Goal: Information Seeking & Learning: Check status

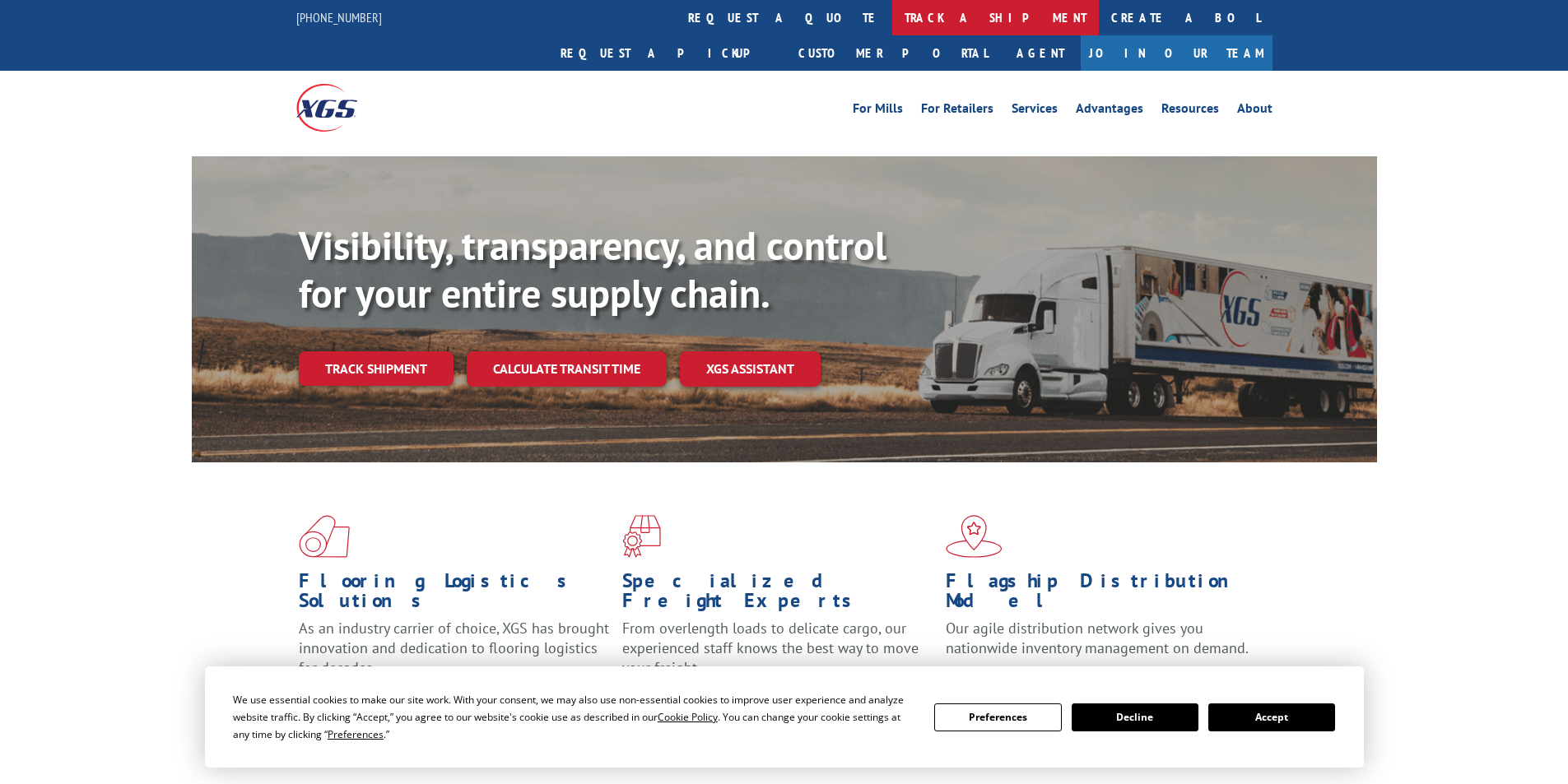
click at [892, 17] on link "track a shipment" at bounding box center [995, 17] width 207 height 35
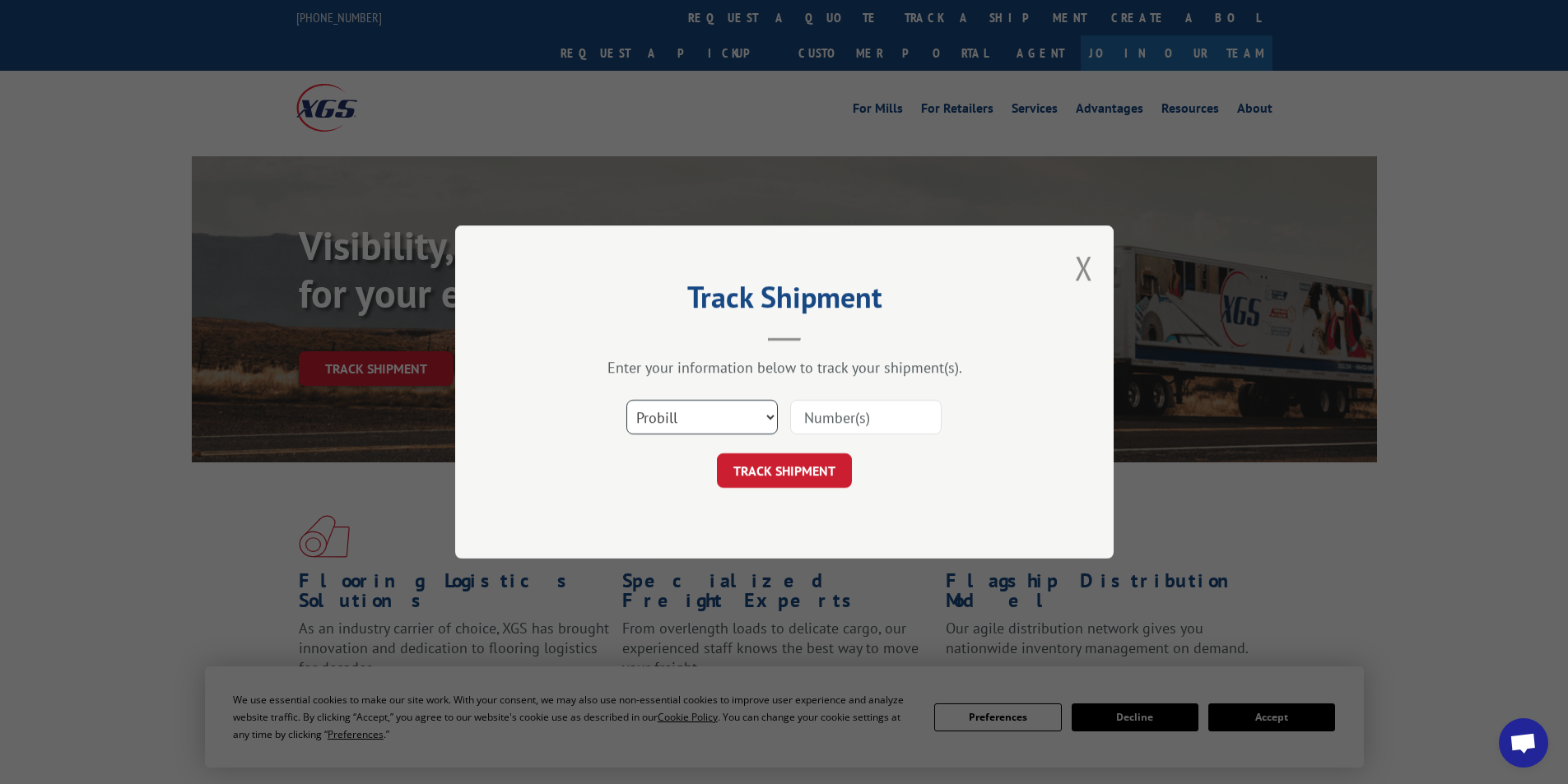
click at [709, 412] on select "Select category... Probill BOL PO" at bounding box center [702, 417] width 152 height 34
select select "bol"
click at [626, 400] on select "Select category... Probill BOL PO" at bounding box center [702, 417] width 152 height 34
click at [832, 421] on input at bounding box center [866, 417] width 152 height 34
type input "54402813"
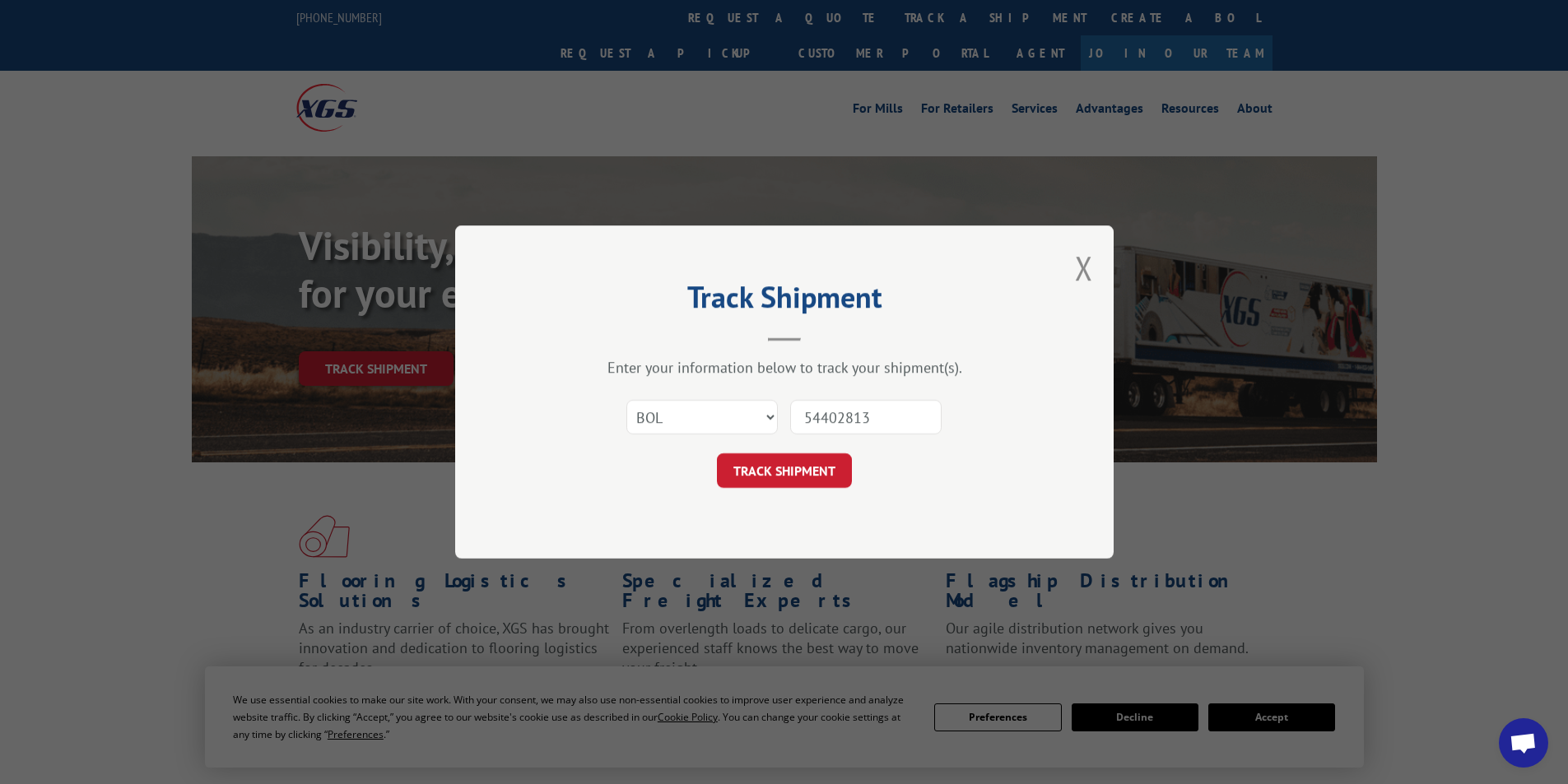
click button "TRACK SHIPMENT" at bounding box center [784, 470] width 135 height 34
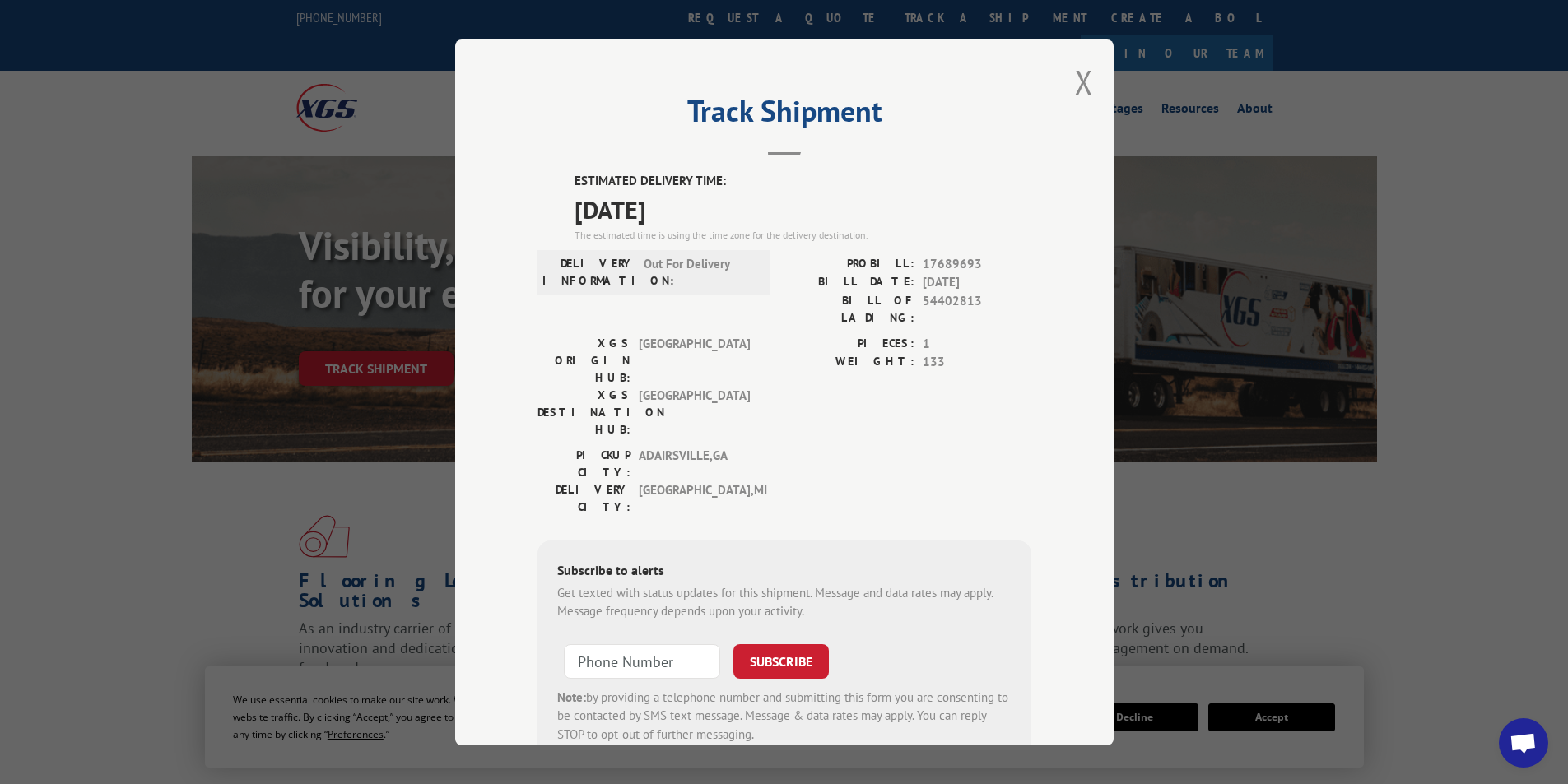
click at [1093, 66] on div "Track Shipment ESTIMATED DELIVERY TIME: [DATE] The estimated time is using the …" at bounding box center [784, 392] width 659 height 706
click at [1075, 80] on button "Close modal" at bounding box center [1084, 82] width 18 height 43
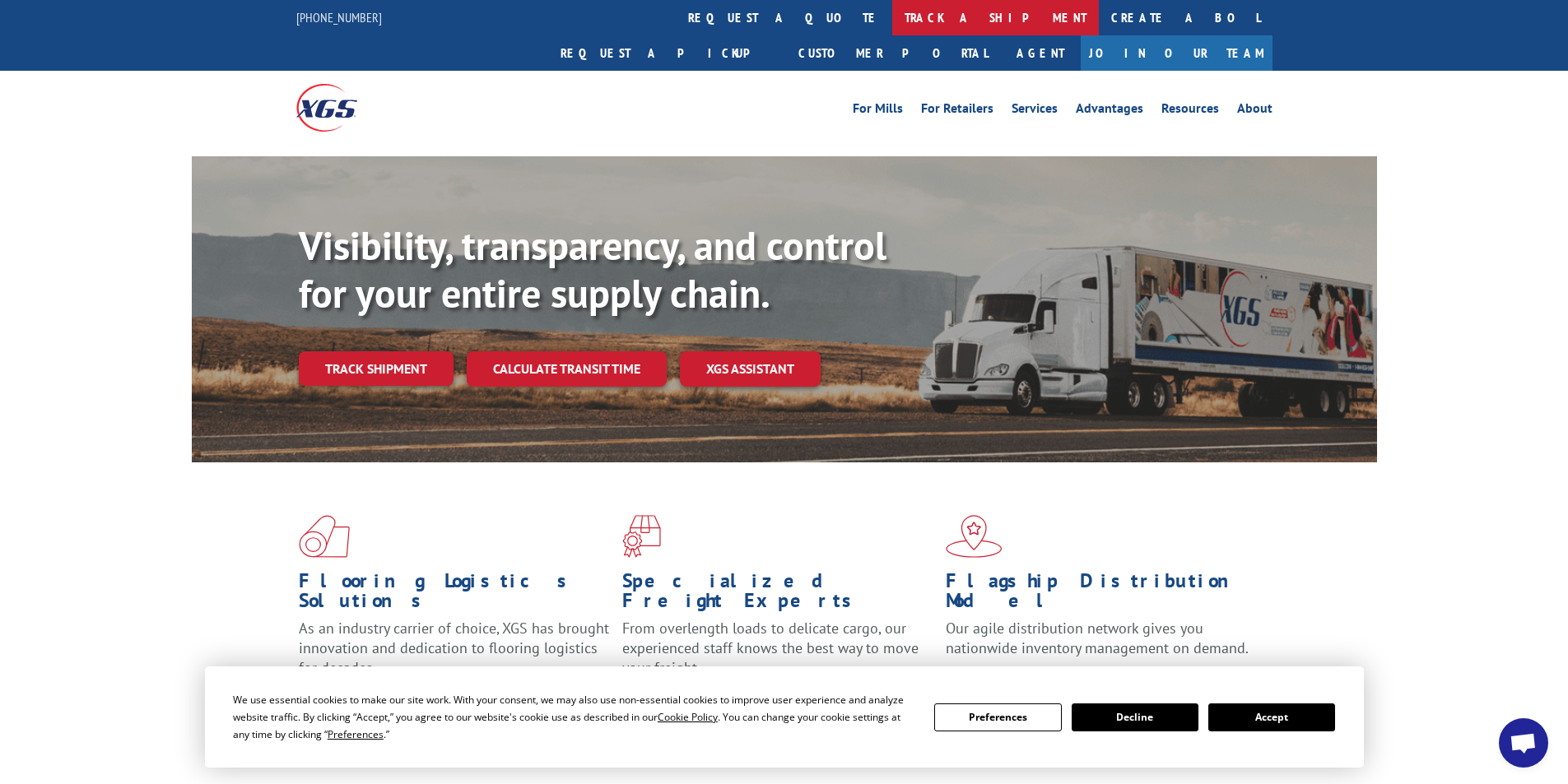
click at [892, 13] on link "track a shipment" at bounding box center [995, 17] width 207 height 35
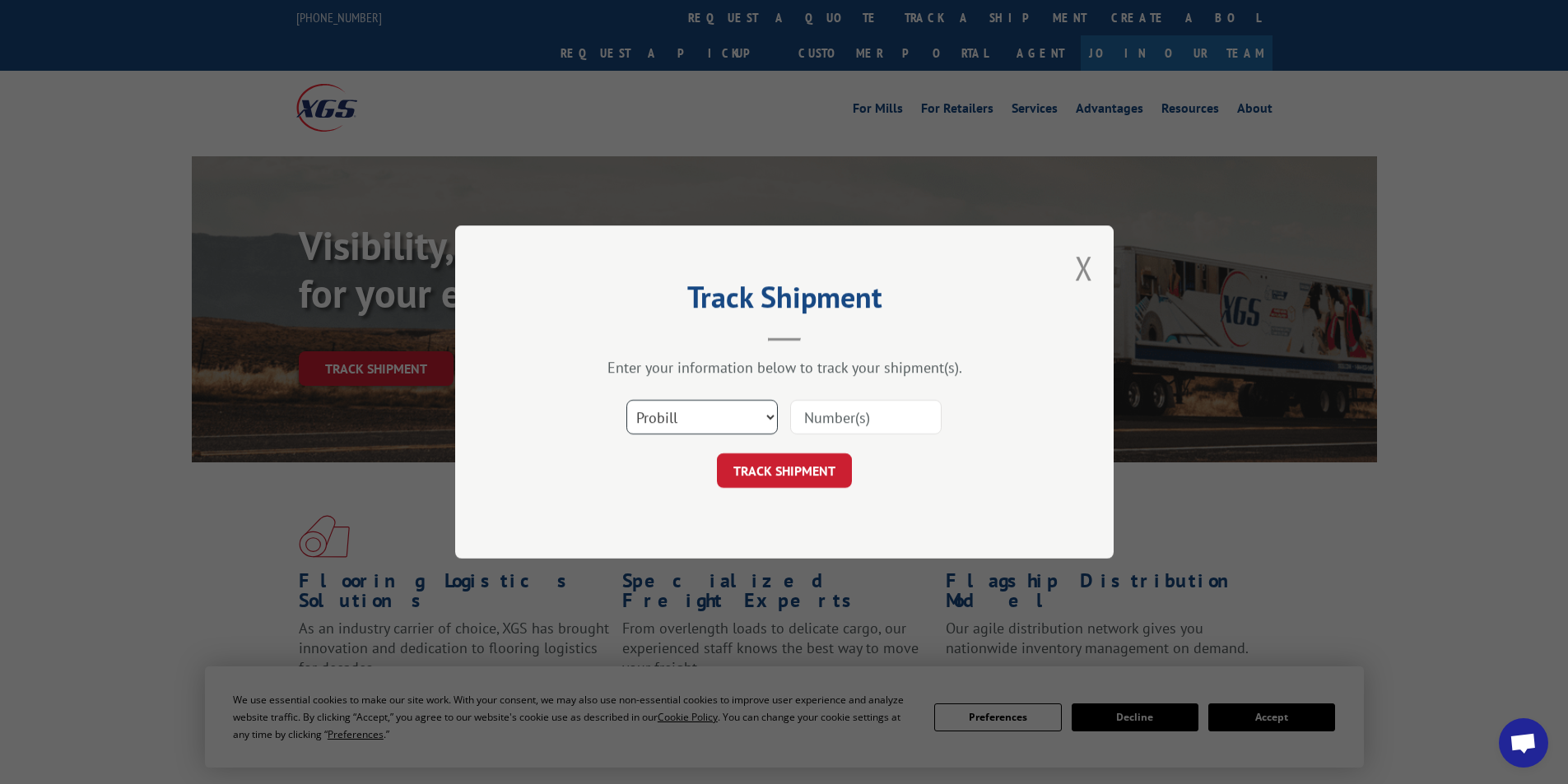
click at [723, 409] on select "Select category... Probill BOL PO" at bounding box center [702, 417] width 152 height 34
select select "bol"
click at [626, 400] on select "Select category... Probill BOL PO" at bounding box center [702, 417] width 152 height 34
click at [933, 421] on input at bounding box center [866, 417] width 152 height 34
type input "15175994"
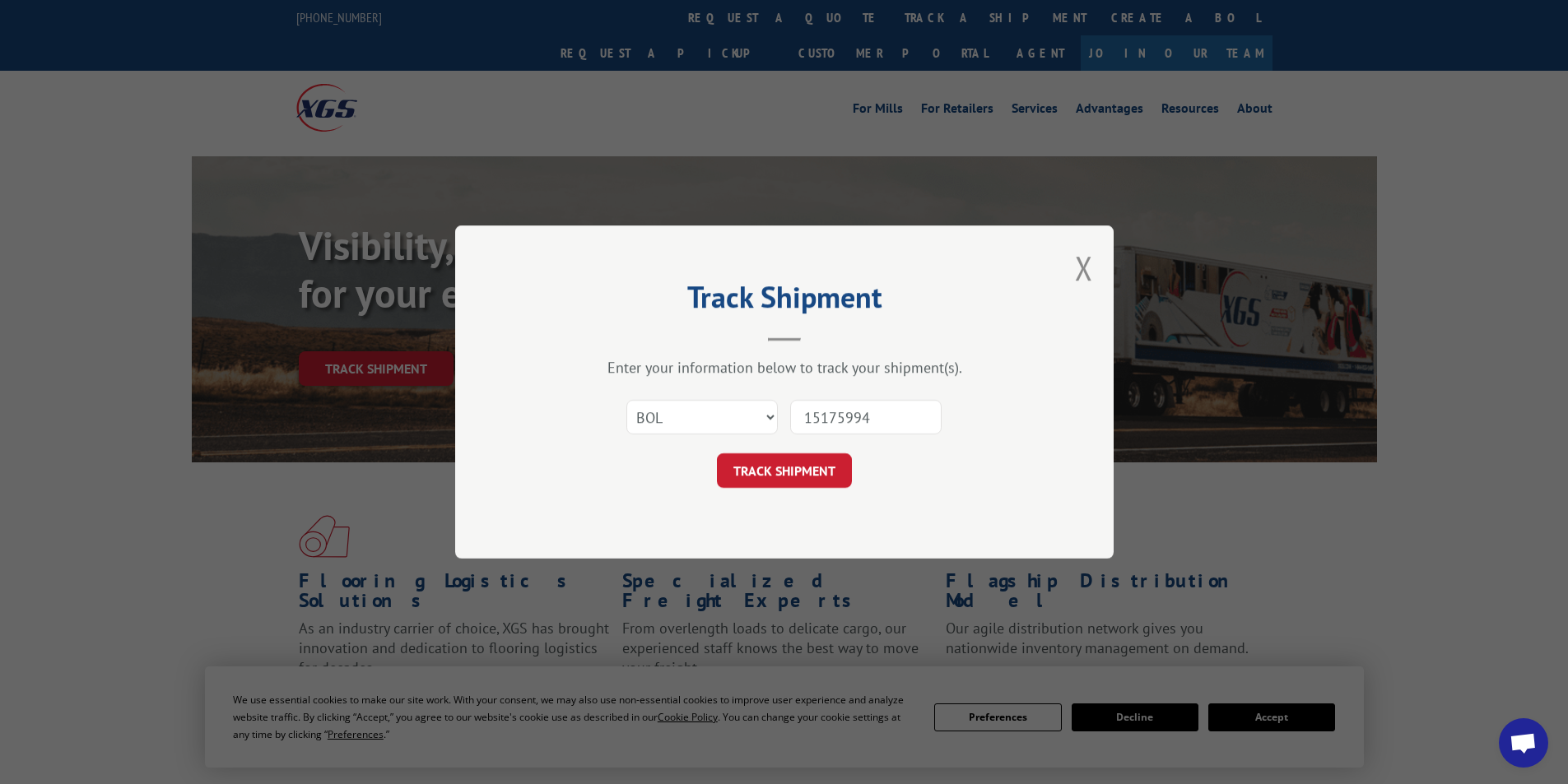
click button "TRACK SHIPMENT" at bounding box center [784, 470] width 135 height 34
